Goal: Obtain resource: Obtain resource

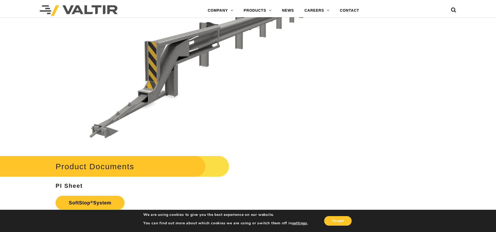
scroll to position [1852, 0]
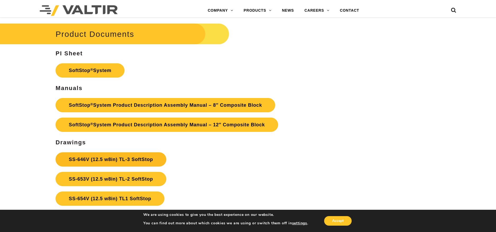
click at [141, 158] on link "SS-646V (12.5 w8in) TL-3 SoftStop" at bounding box center [111, 159] width 111 height 14
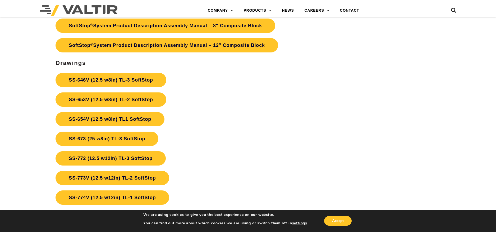
scroll to position [1852, 0]
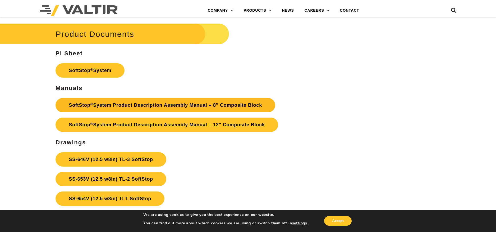
click at [133, 105] on link "SoftStop ® System Product Description Assembly Manual – 8″ Composite Block" at bounding box center [166, 105] width 220 height 14
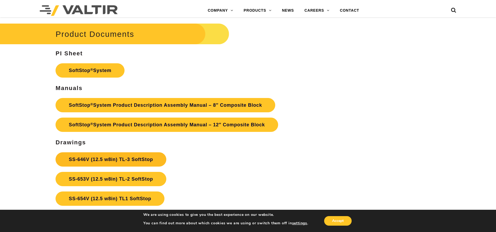
click at [135, 158] on link "SS-646V (12.5 w8in) TL-3 SoftStop" at bounding box center [111, 159] width 111 height 14
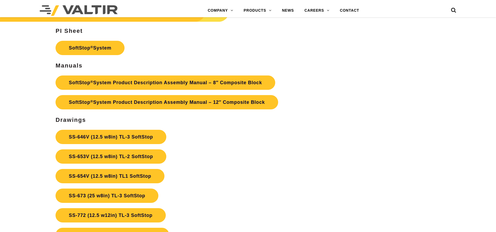
scroll to position [1852, 0]
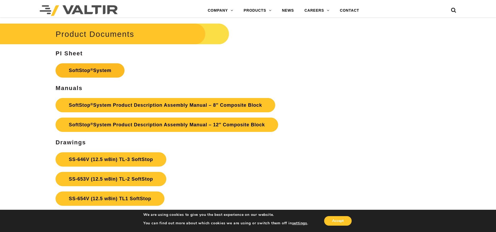
click at [102, 71] on link "SoftStop ® System" at bounding box center [90, 70] width 69 height 14
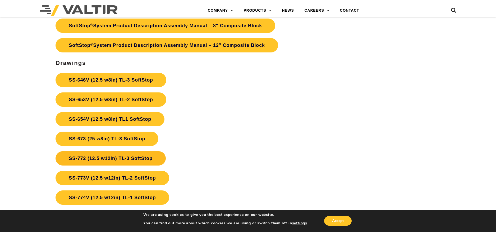
click at [143, 158] on link "SS-772 (12.5 w12in) TL-3 SoftStop" at bounding box center [111, 158] width 110 height 14
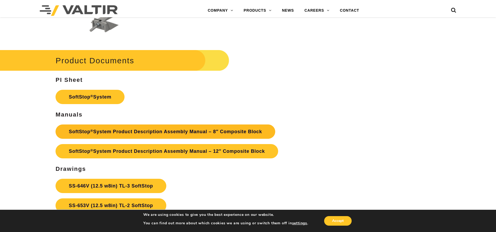
click at [150, 130] on link "SoftStop ® System Product Description Assembly Manual – 8″ Composite Block" at bounding box center [166, 131] width 220 height 14
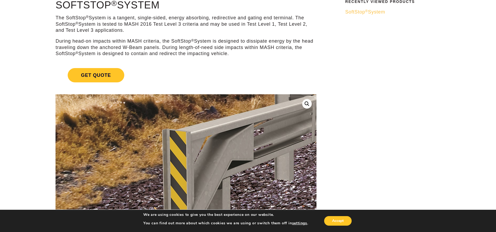
scroll to position [0, 0]
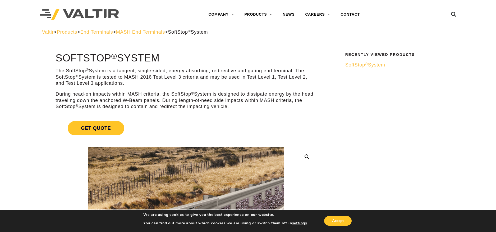
click at [374, 65] on span "SoftStop ® System" at bounding box center [365, 64] width 40 height 5
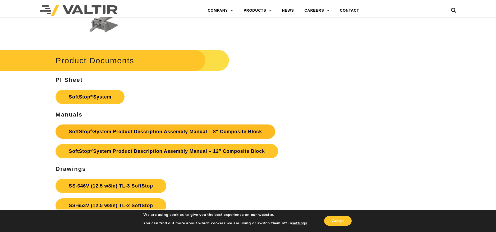
scroll to position [1931, 0]
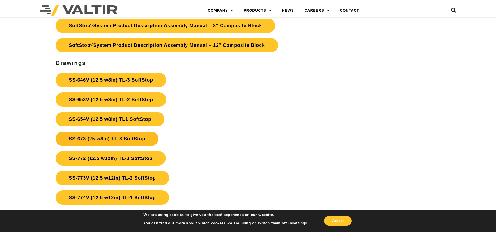
click at [130, 138] on link "SS-673 (25 w8in) TL-3 SoftStop" at bounding box center [107, 138] width 103 height 14
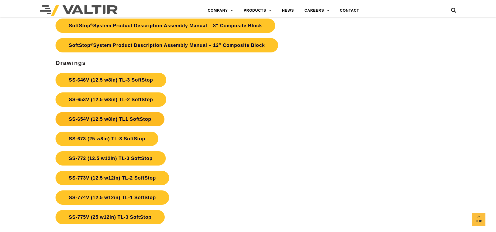
scroll to position [1878, 0]
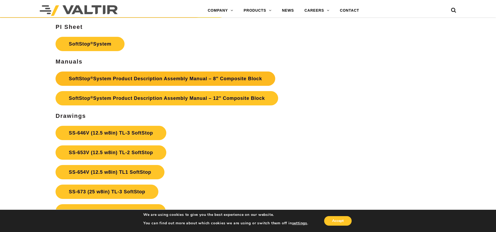
click at [155, 80] on link "SoftStop ® System Product Description Assembly Manual – 8″ Composite Block" at bounding box center [166, 78] width 220 height 14
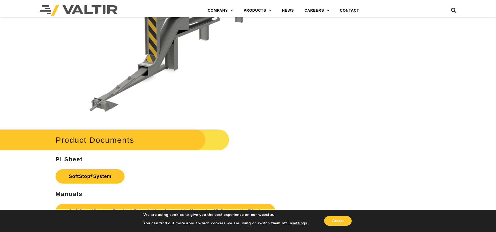
scroll to position [1852, 0]
